Goal: Information Seeking & Learning: Learn about a topic

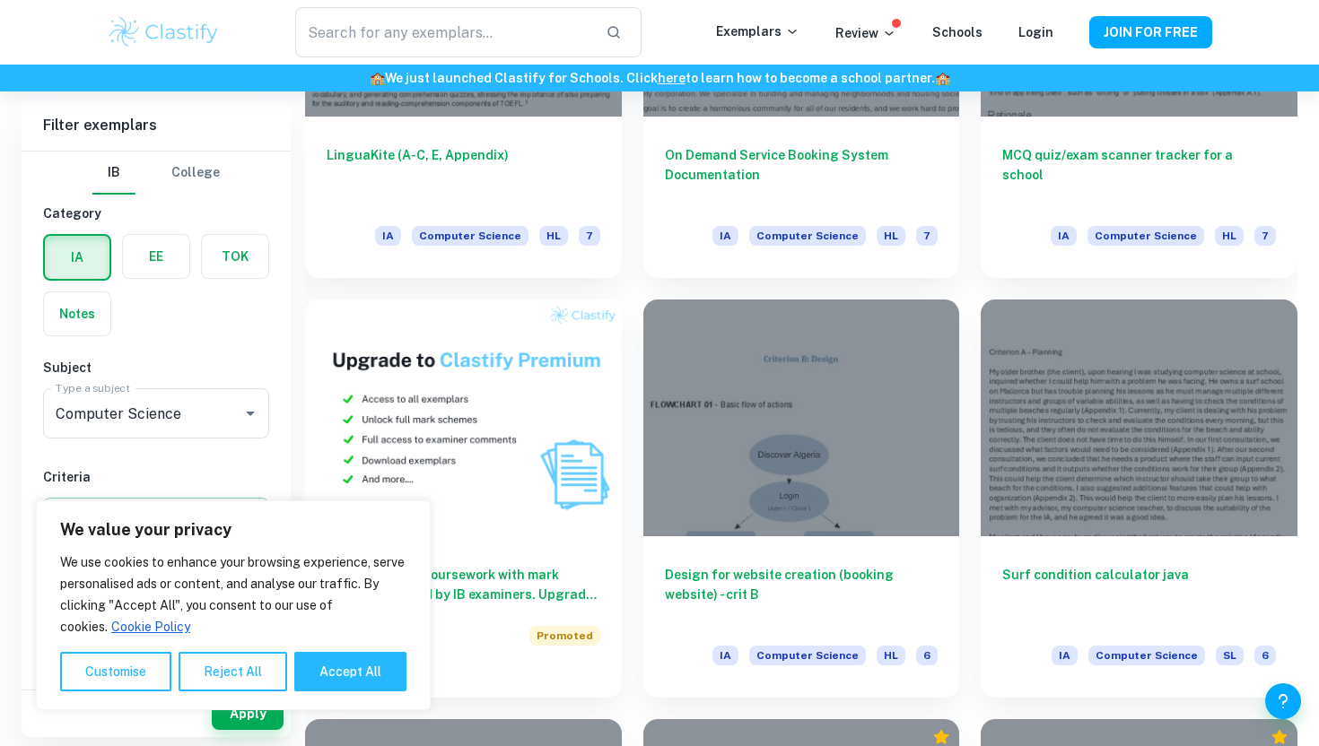
scroll to position [1147, 0]
click at [205, 671] on button "Reject All" at bounding box center [233, 671] width 109 height 39
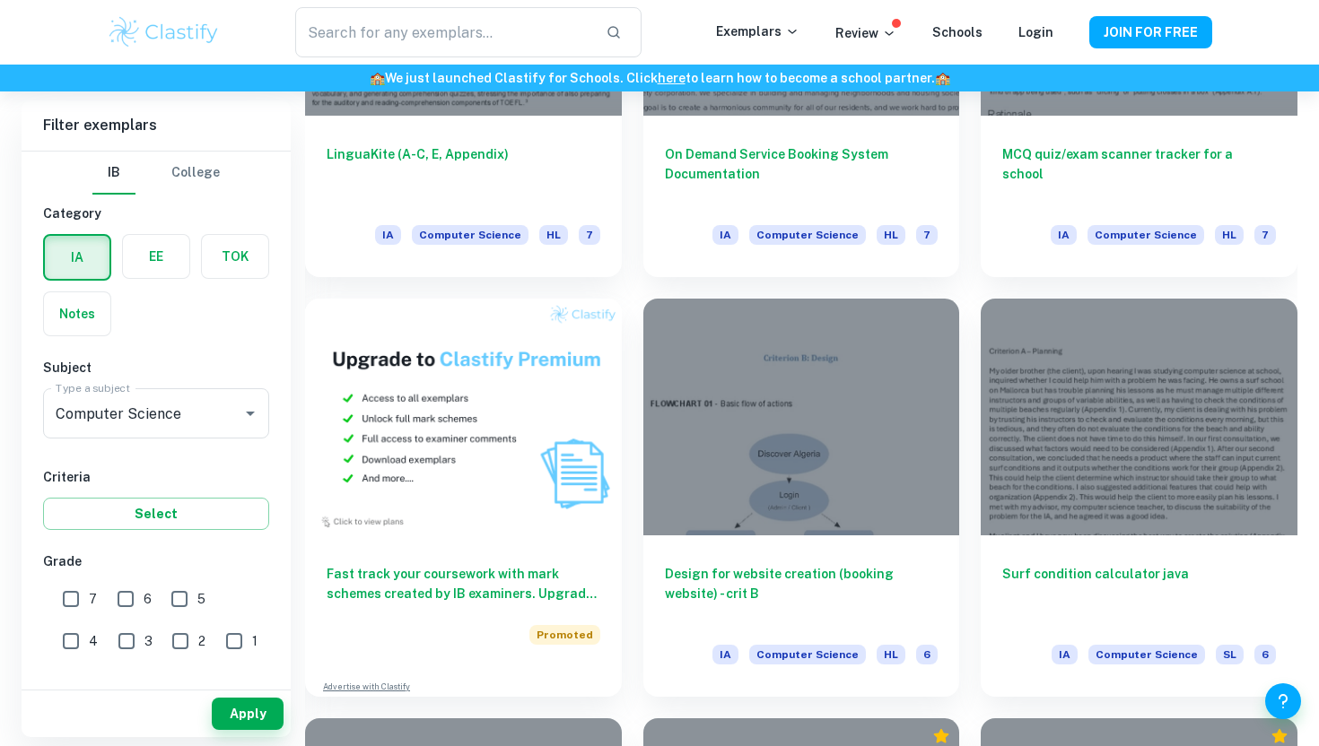
click at [134, 257] on label "button" at bounding box center [156, 256] width 66 height 43
click at [0, 0] on input "radio" at bounding box center [0, 0] width 0 height 0
click at [102, 266] on label "button" at bounding box center [77, 256] width 66 height 43
click at [0, 0] on input "radio" at bounding box center [0, 0] width 0 height 0
click at [226, 257] on label "button" at bounding box center [235, 256] width 66 height 43
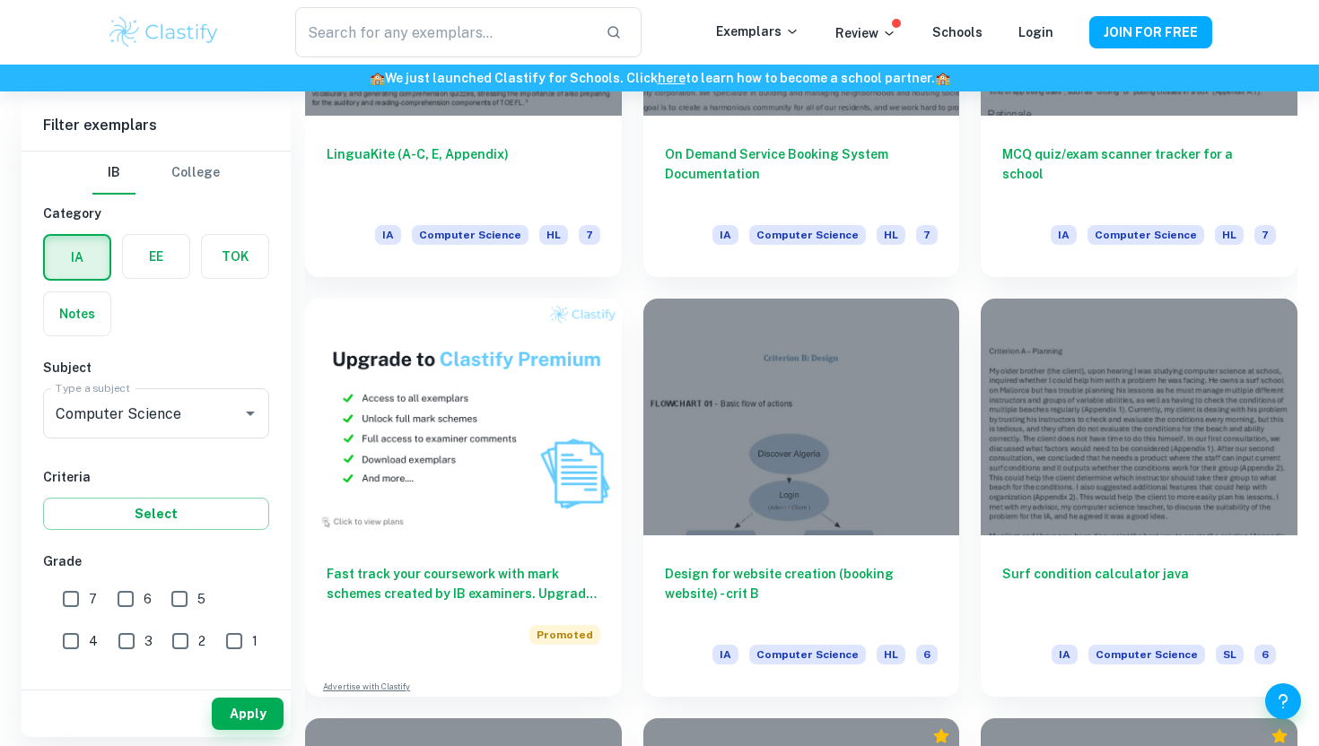
click at [0, 0] on input "radio" at bounding box center [0, 0] width 0 height 0
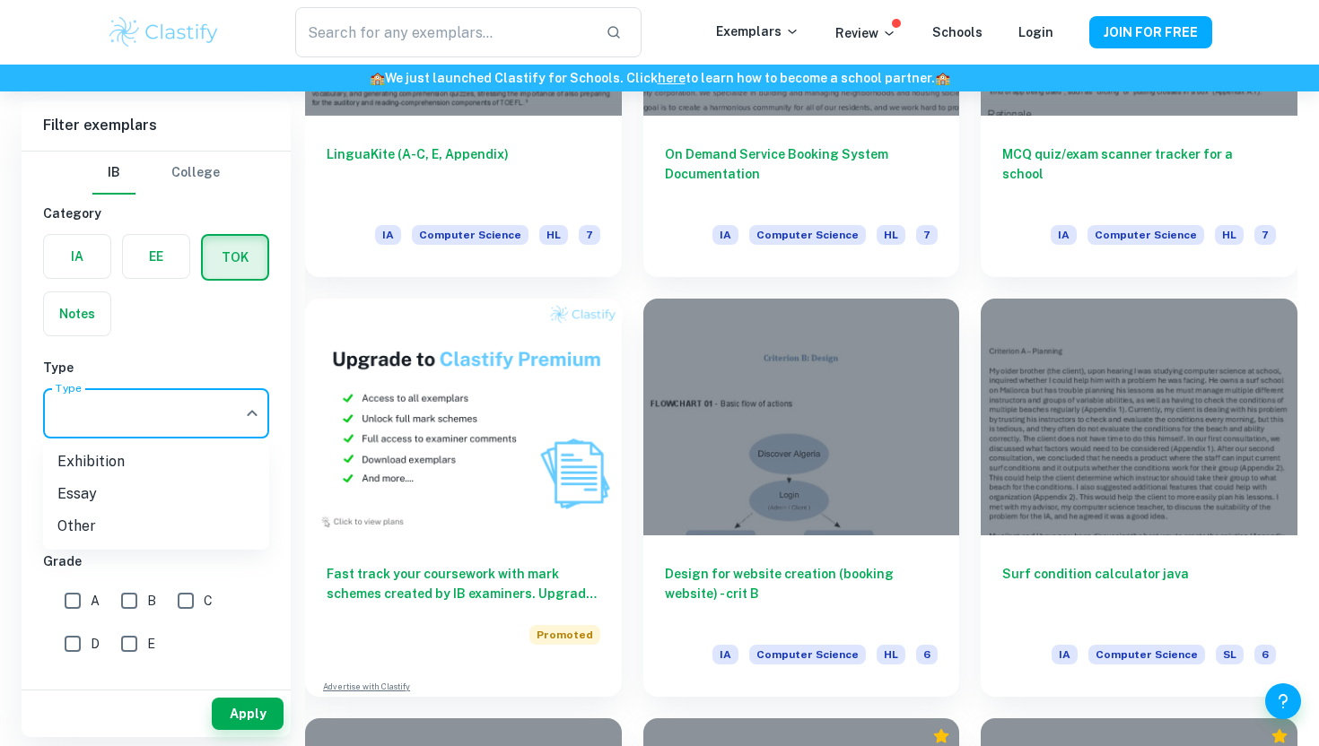
click at [130, 492] on li "Essay" at bounding box center [156, 494] width 226 height 32
type input "Essay"
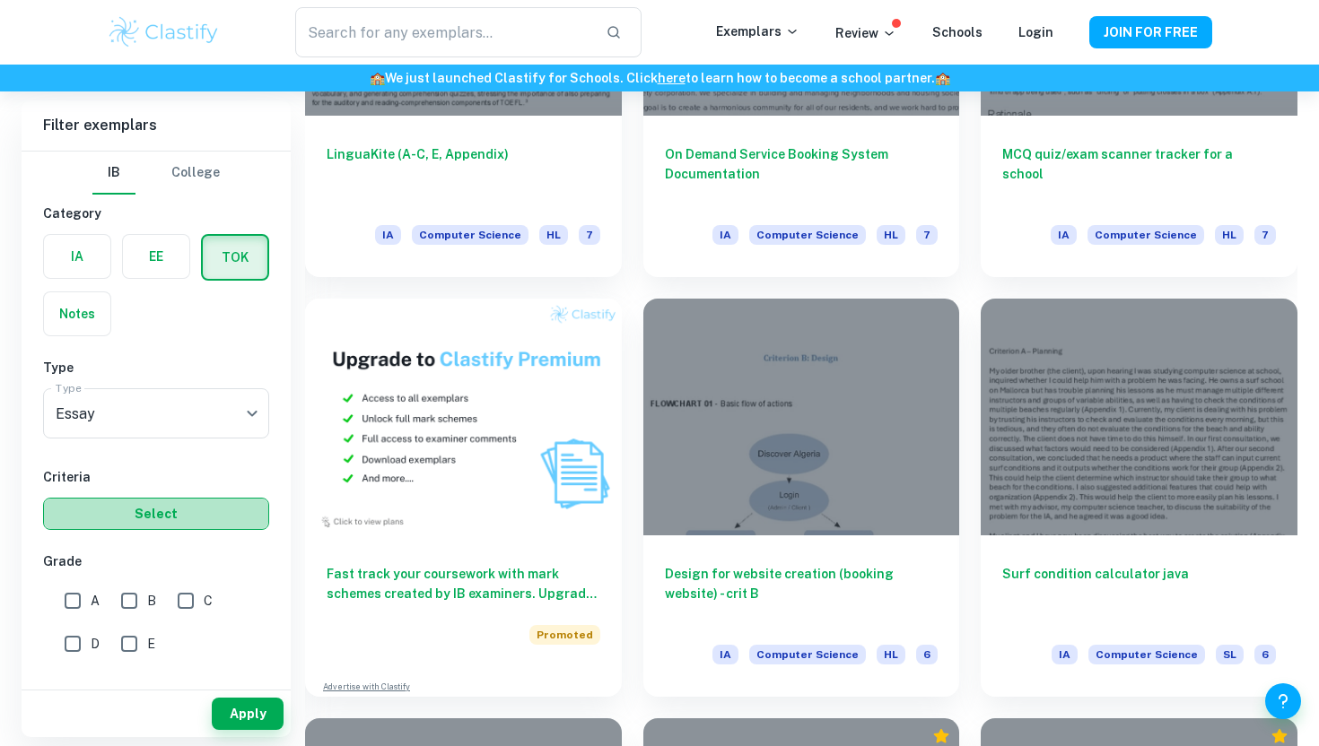
click at [145, 508] on button "Select" at bounding box center [156, 514] width 226 height 32
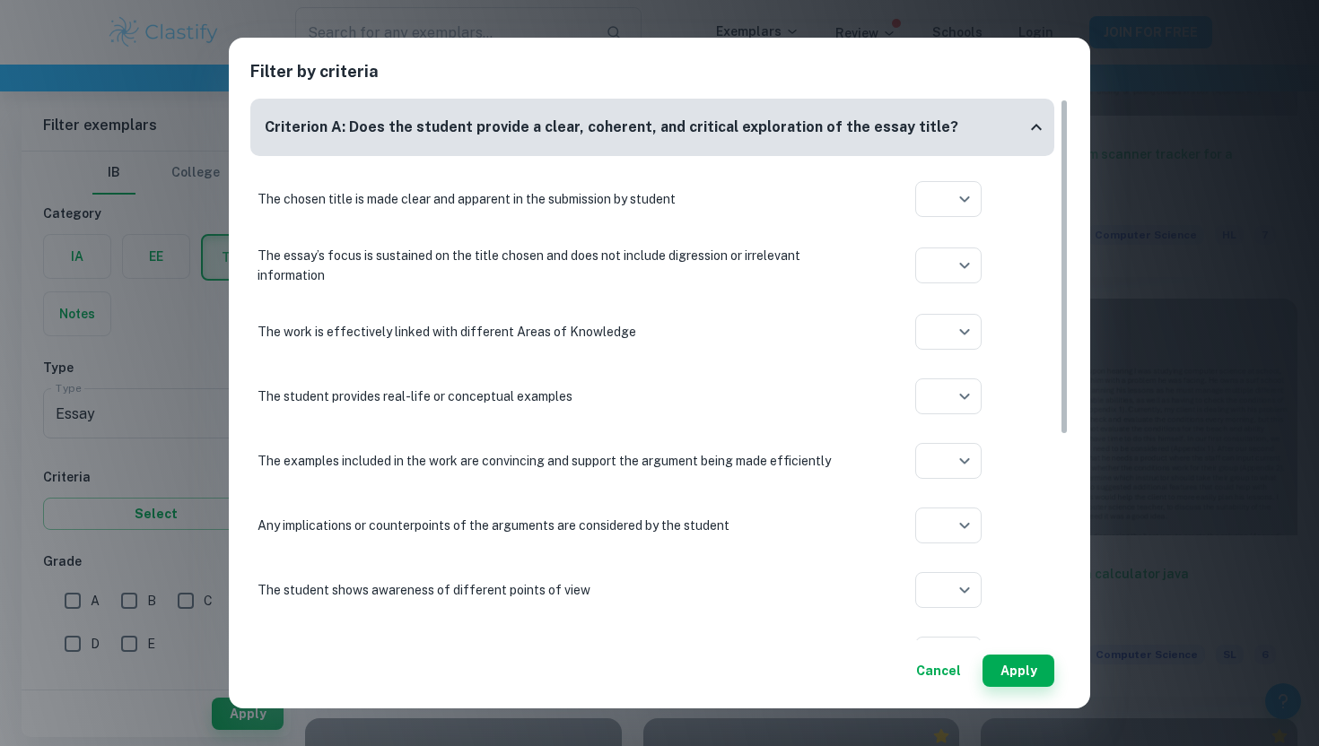
click at [196, 435] on div "Filter by criteria Criterion A: Does the student provide a clear, coherent, and…" at bounding box center [659, 373] width 1319 height 746
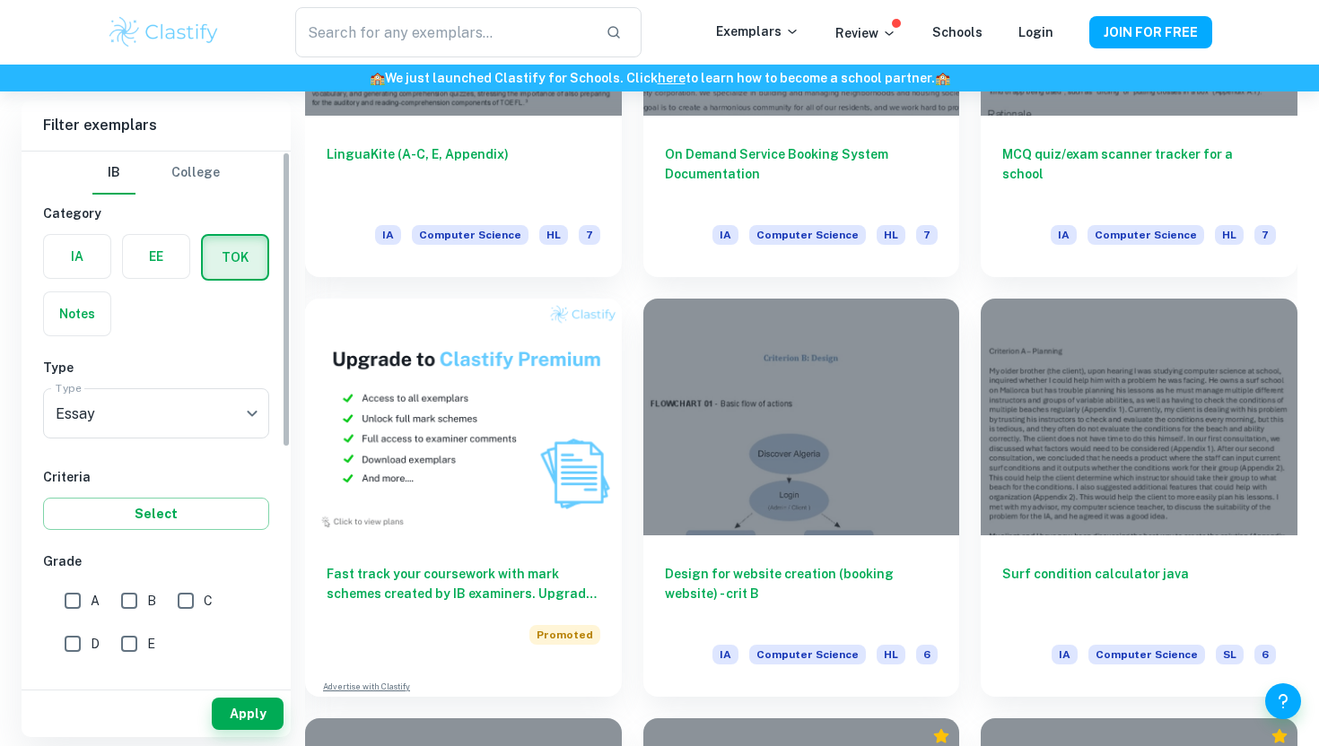
scroll to position [0, 0]
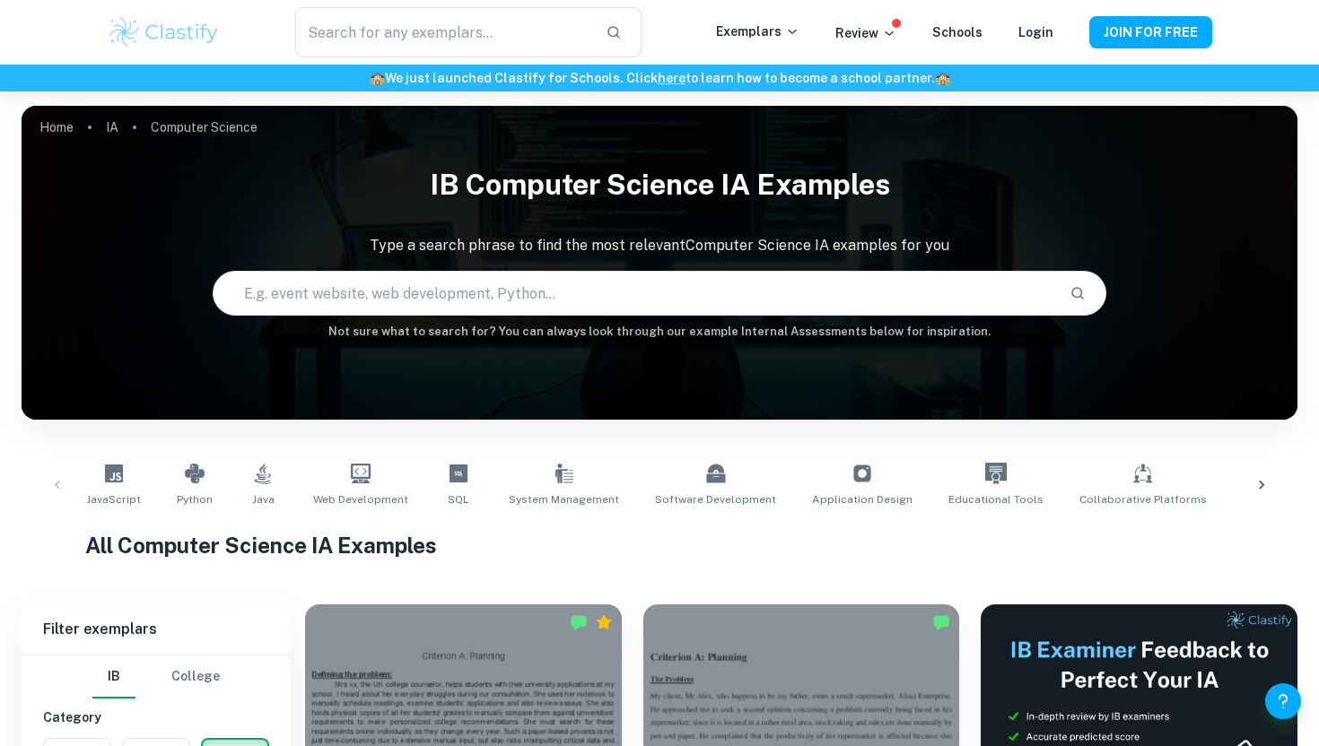
click at [203, 28] on img at bounding box center [164, 32] width 114 height 36
